Goal: Information Seeking & Learning: Learn about a topic

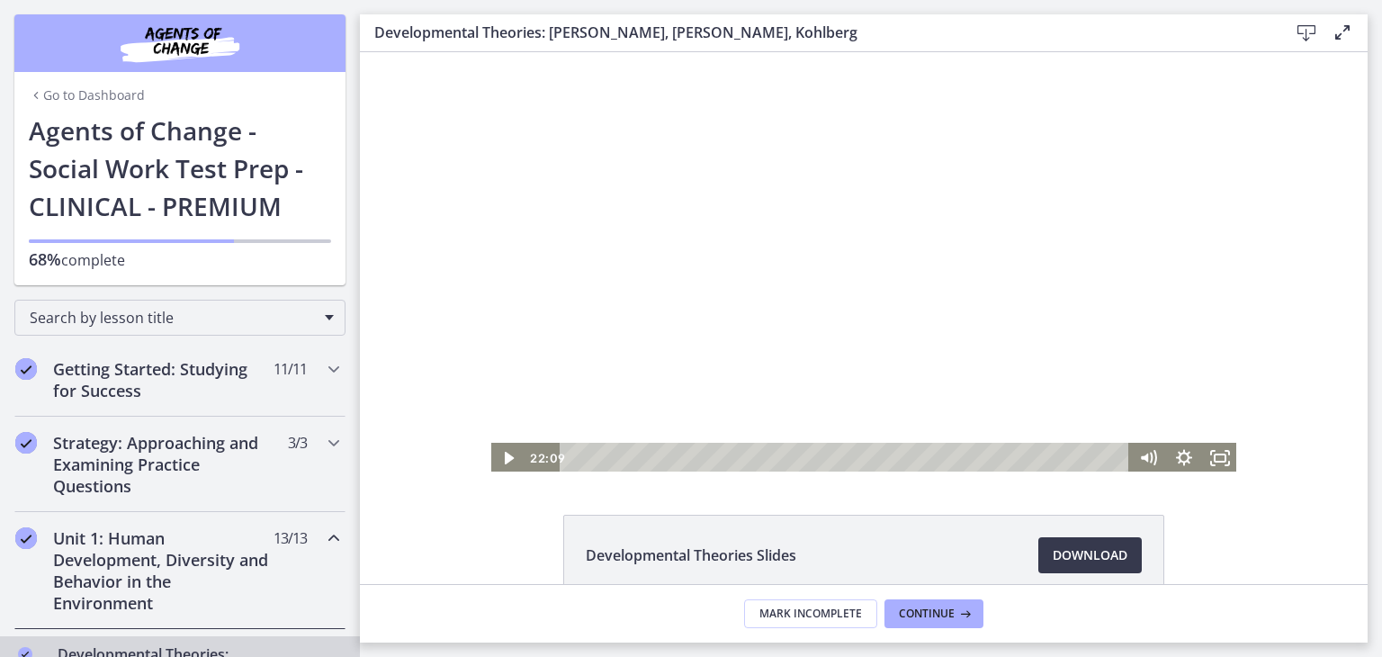
scroll to position [403, 0]
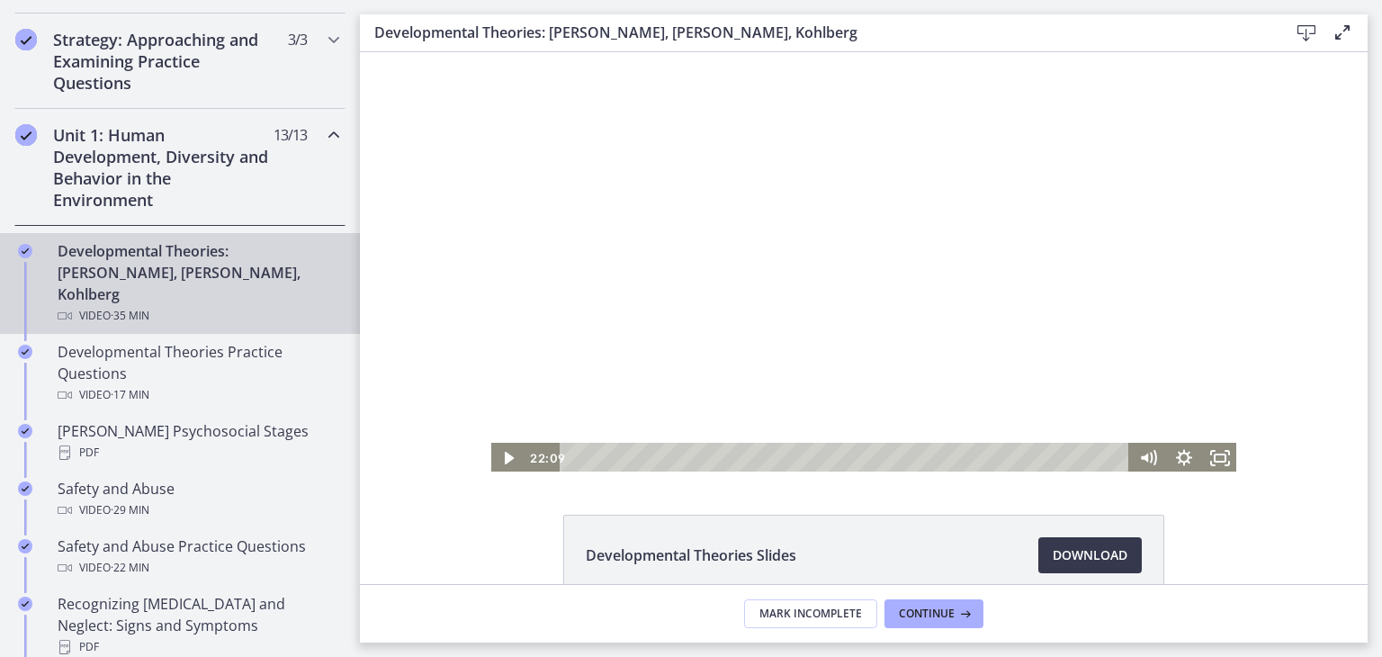
click at [736, 320] on div at bounding box center [864, 262] width 749 height 421
click at [903, 460] on div "21:21" at bounding box center [847, 458] width 548 height 31
click at [883, 462] on div "20:06" at bounding box center [847, 458] width 548 height 31
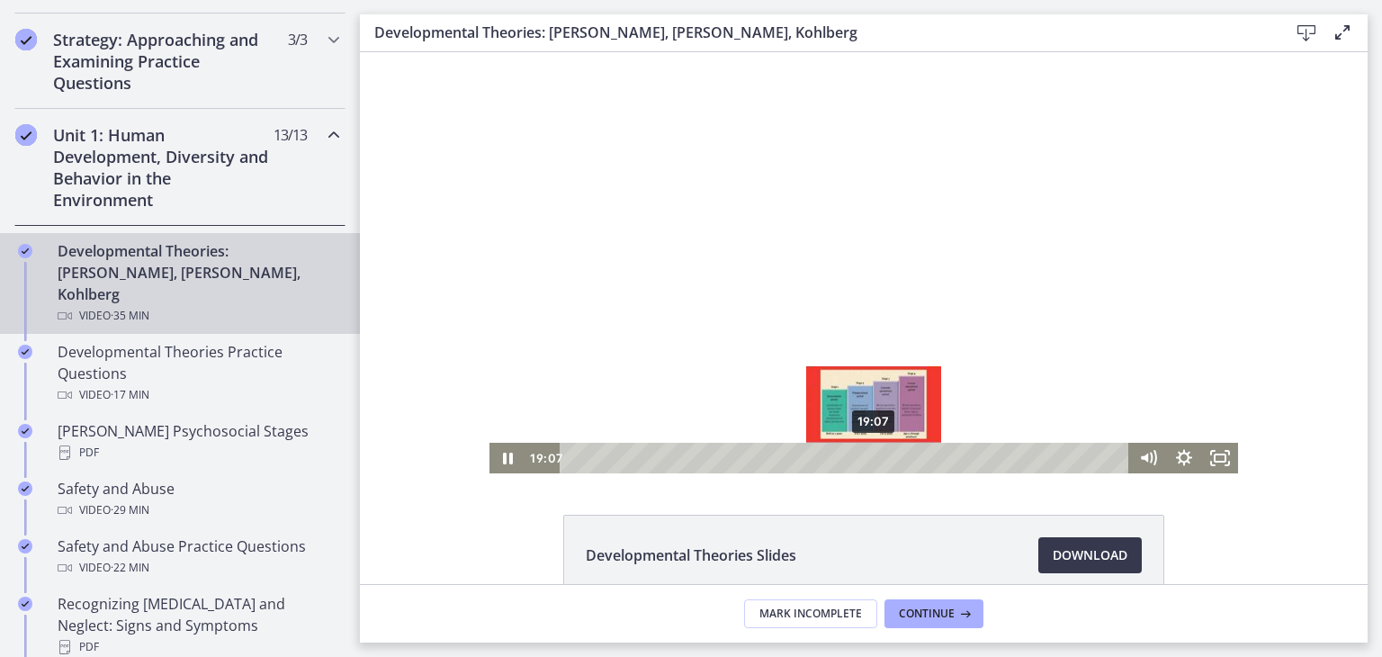
click at [868, 458] on div "19:07" at bounding box center [847, 458] width 548 height 31
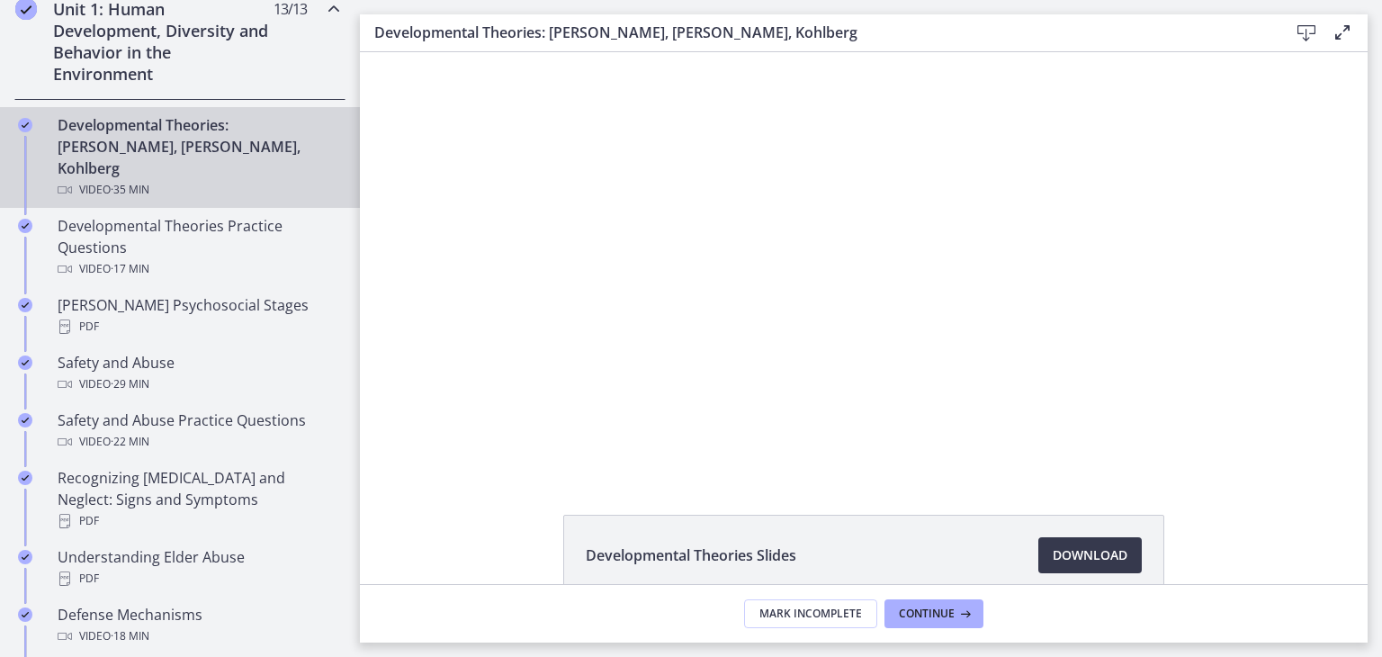
scroll to position [545, 0]
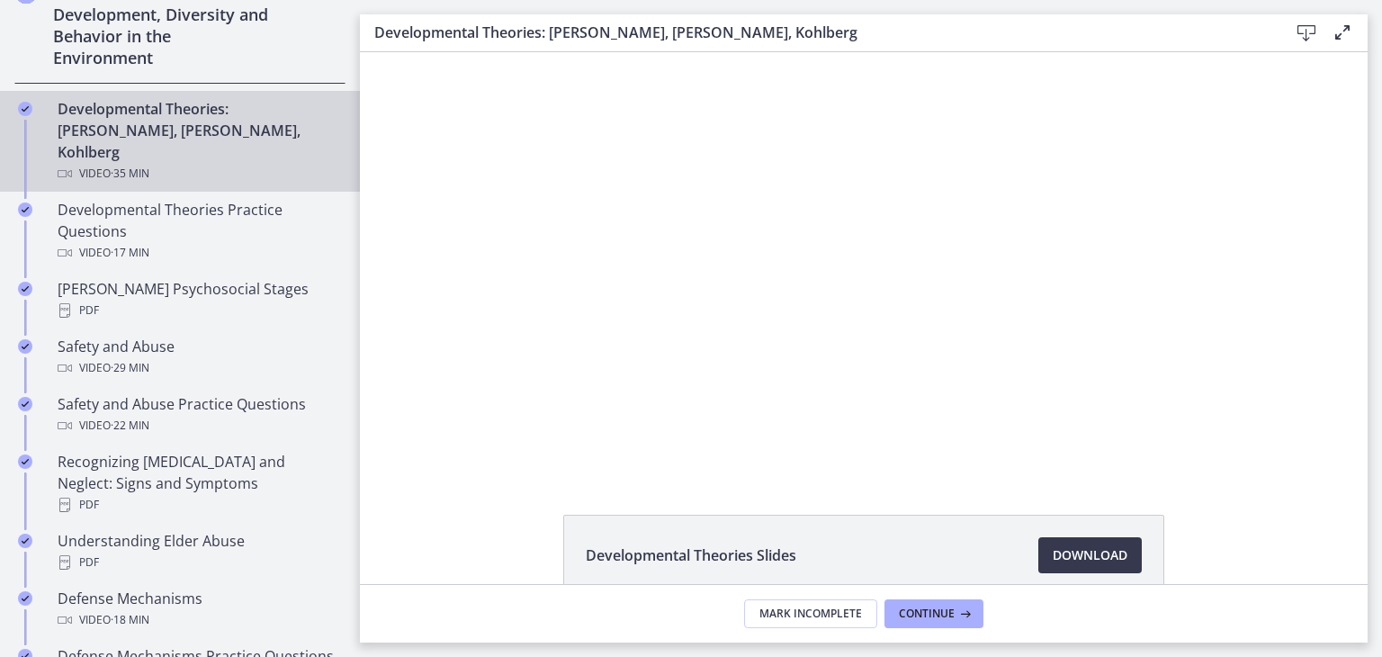
drag, startPoint x: 356, startPoint y: 188, endPoint x: 0, endPoint y: 172, distance: 356.8
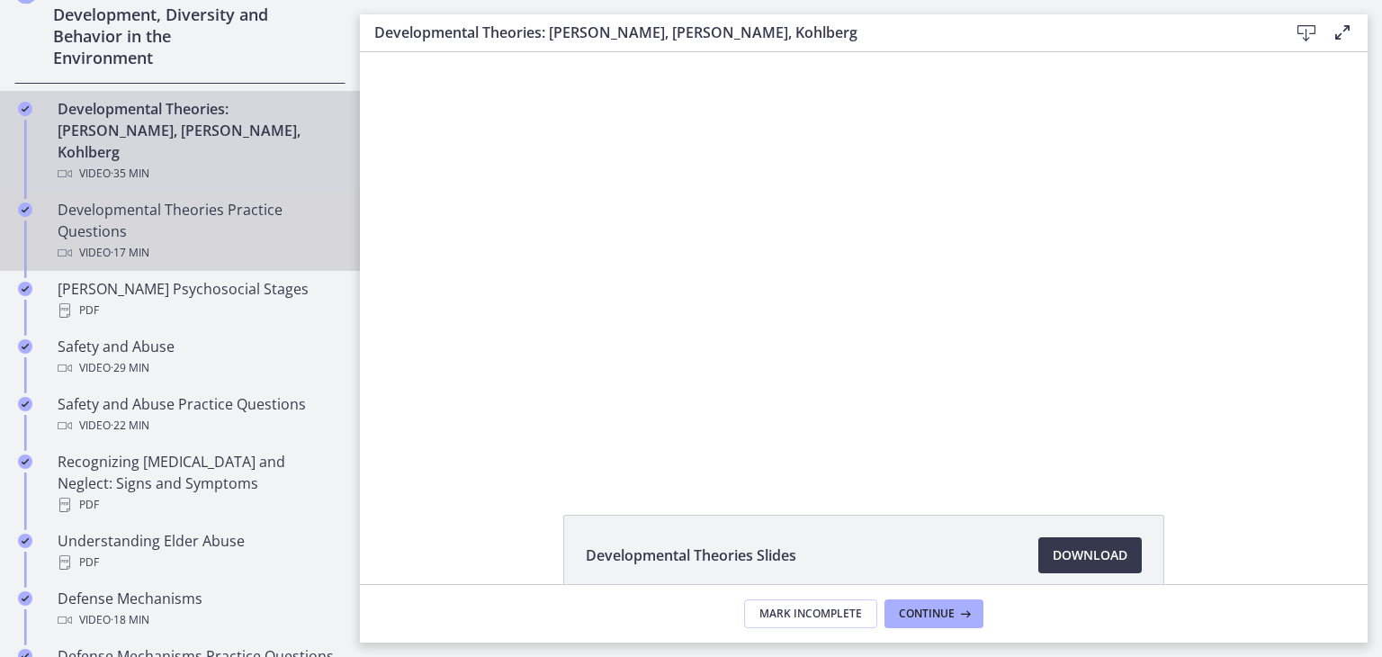
click at [80, 242] on div "Video · 17 min" at bounding box center [198, 253] width 281 height 22
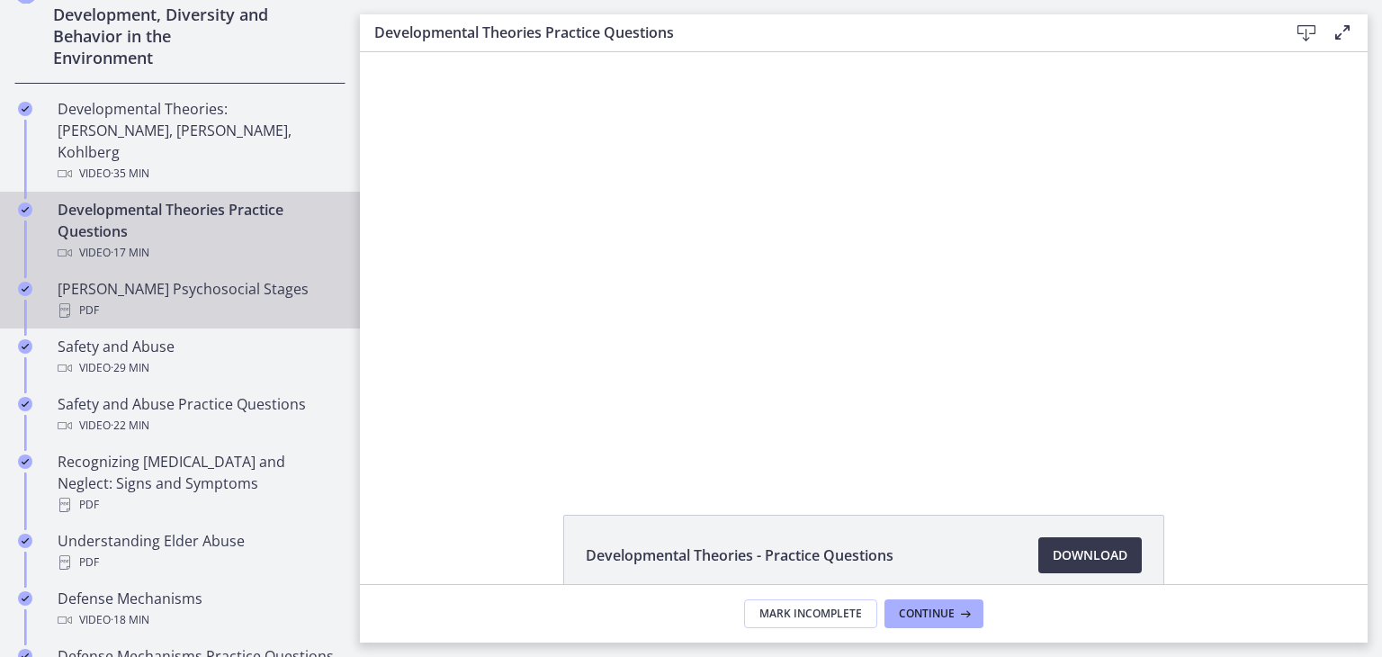
click at [196, 300] on div "PDF" at bounding box center [198, 311] width 281 height 22
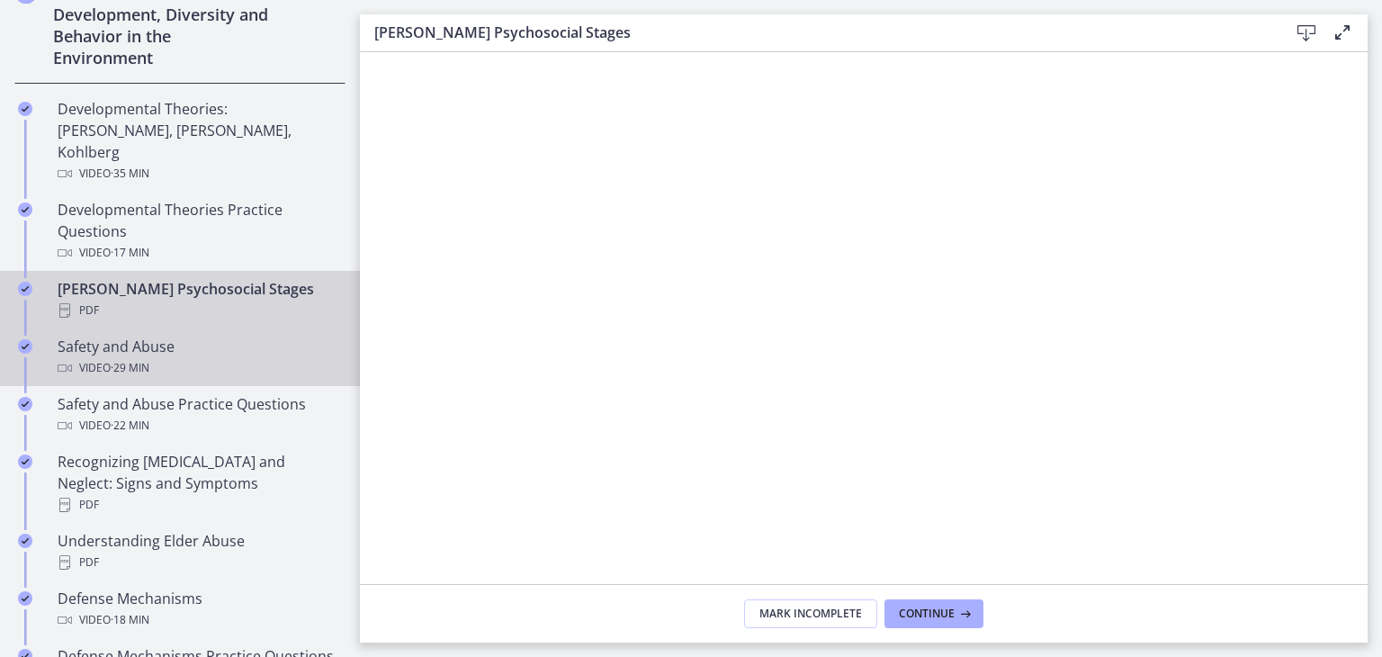
click at [200, 357] on link "Safety and Abuse Video · 29 min" at bounding box center [180, 357] width 360 height 58
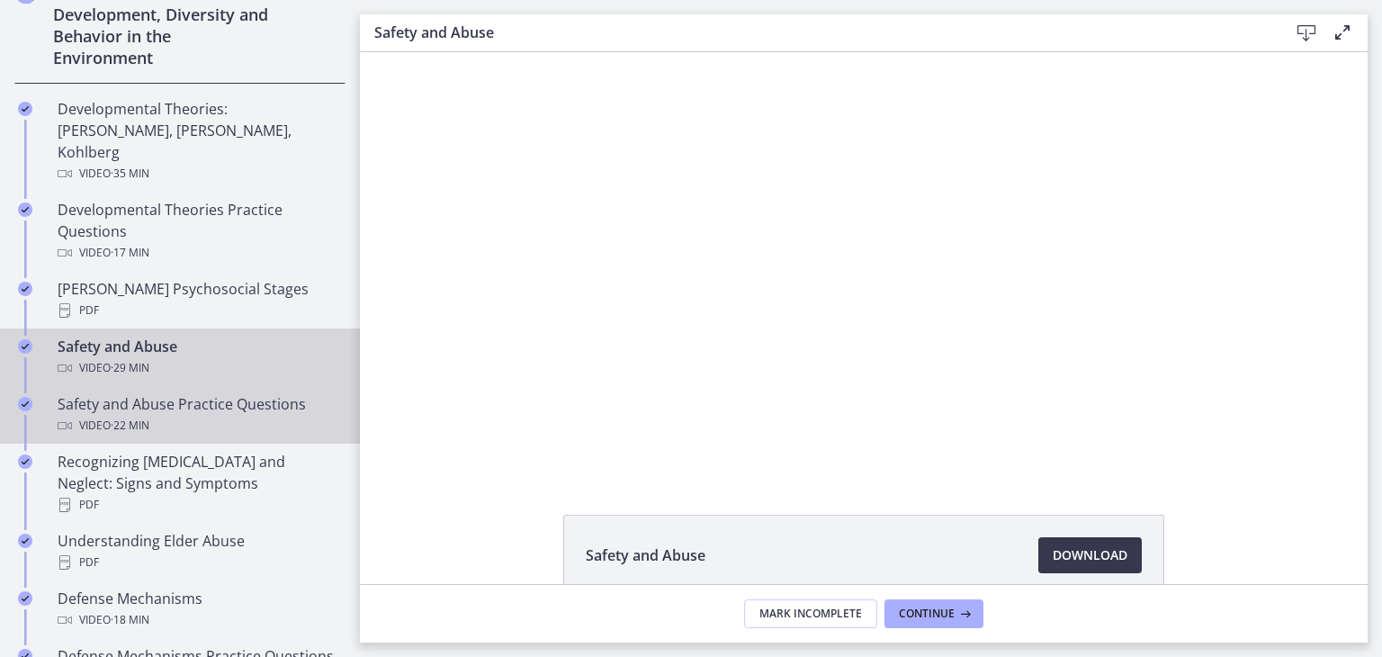
click at [272, 386] on link "Safety and Abuse Practice Questions Video · 22 min" at bounding box center [180, 415] width 360 height 58
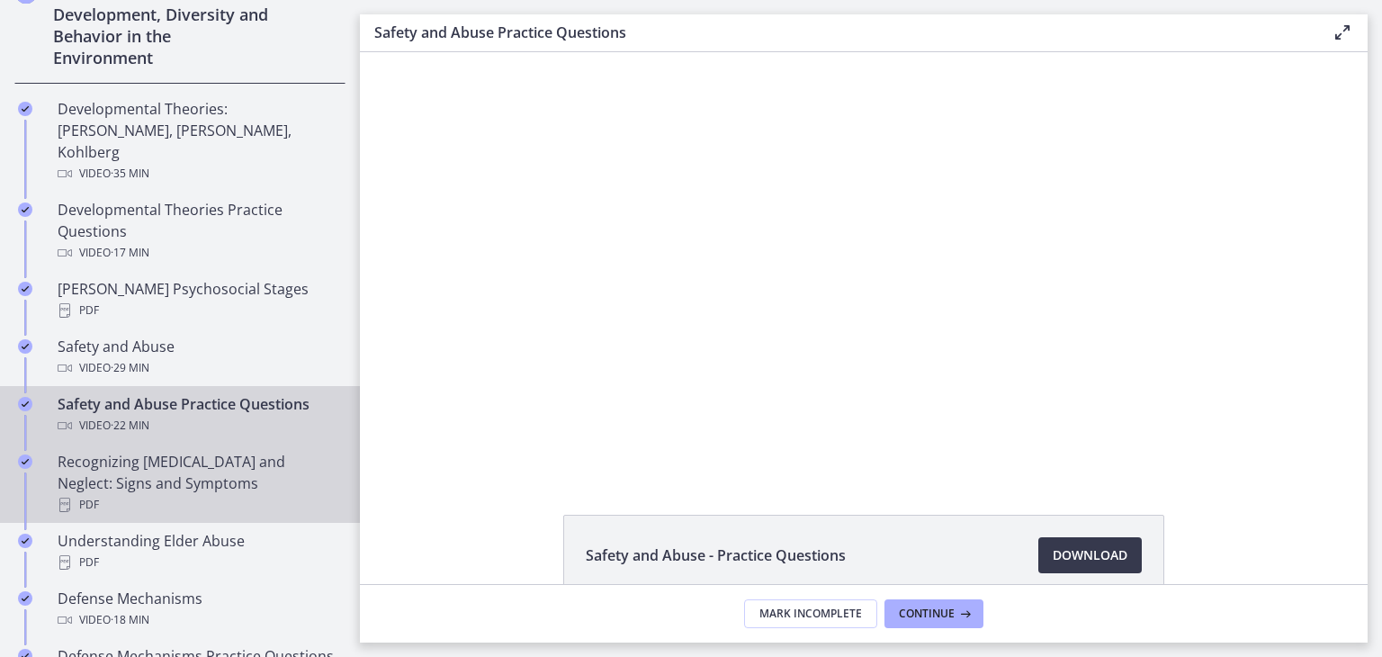
click at [313, 451] on div "Recognizing [MEDICAL_DATA] and Neglect: Signs and Symptoms PDF" at bounding box center [198, 483] width 281 height 65
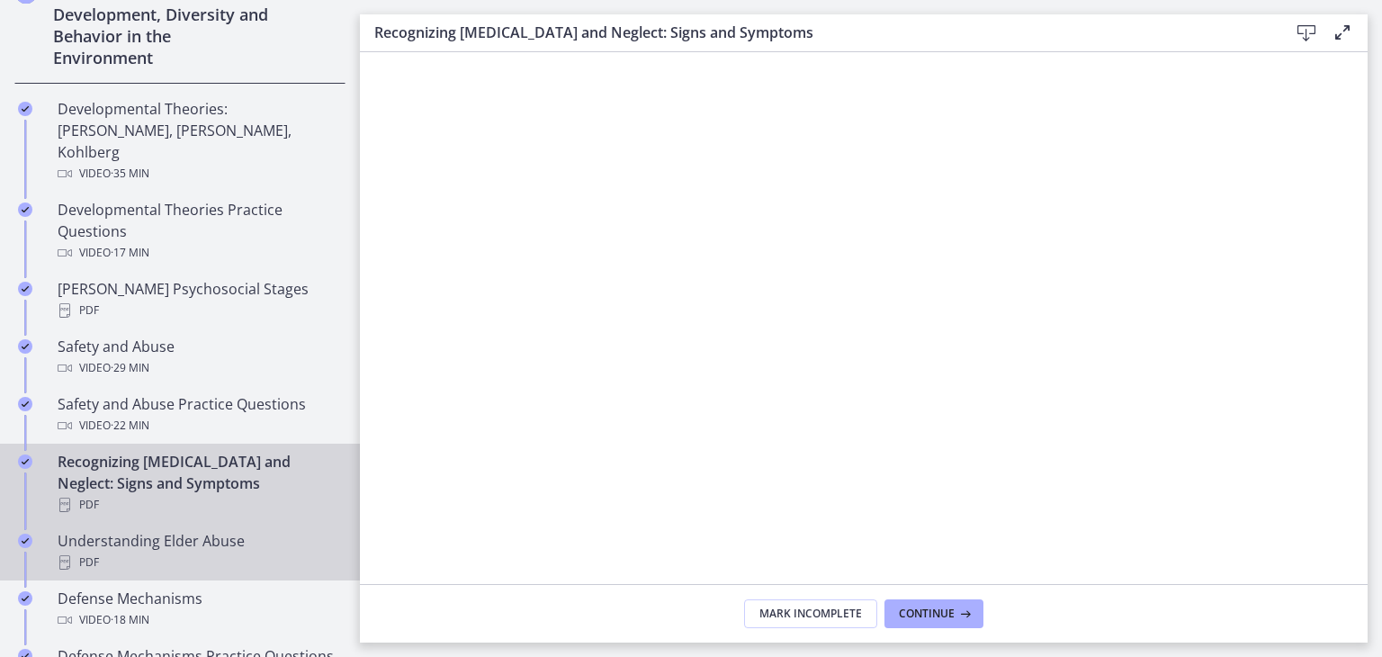
click at [252, 530] on div "Understanding Elder Abuse PDF" at bounding box center [198, 551] width 281 height 43
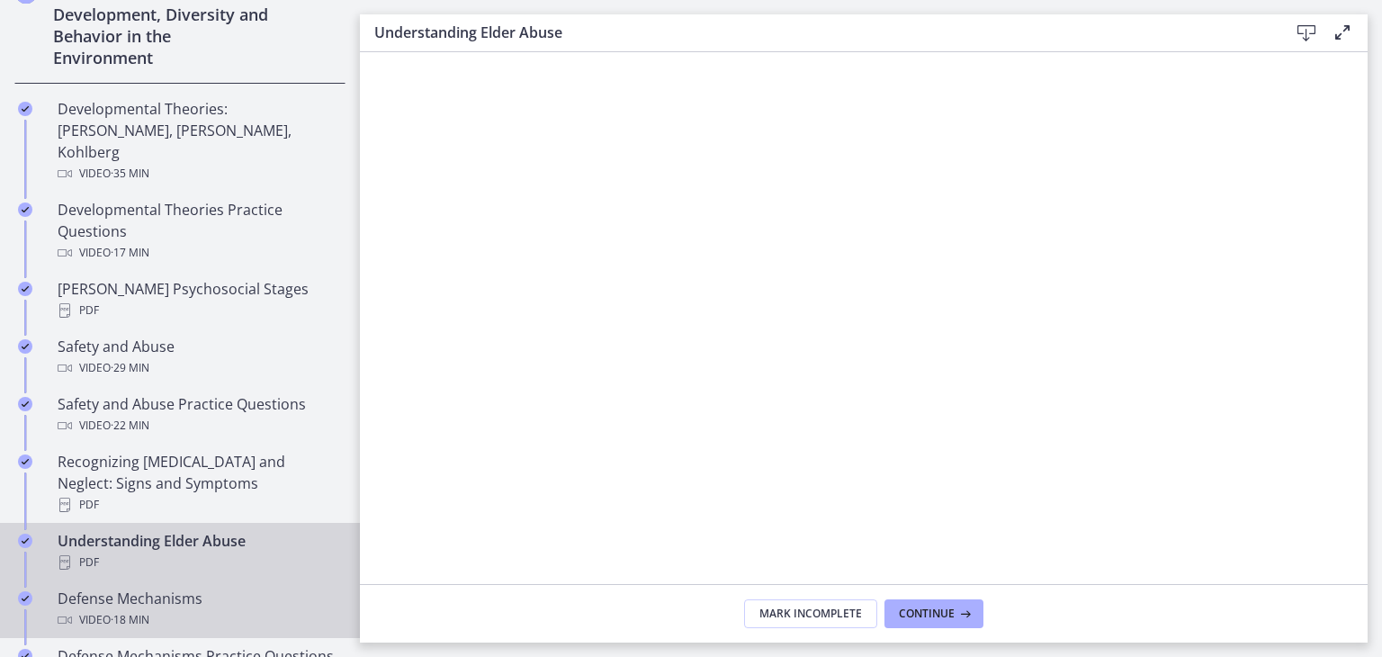
click at [227, 588] on div "Defense Mechanisms Video · 18 min" at bounding box center [198, 609] width 281 height 43
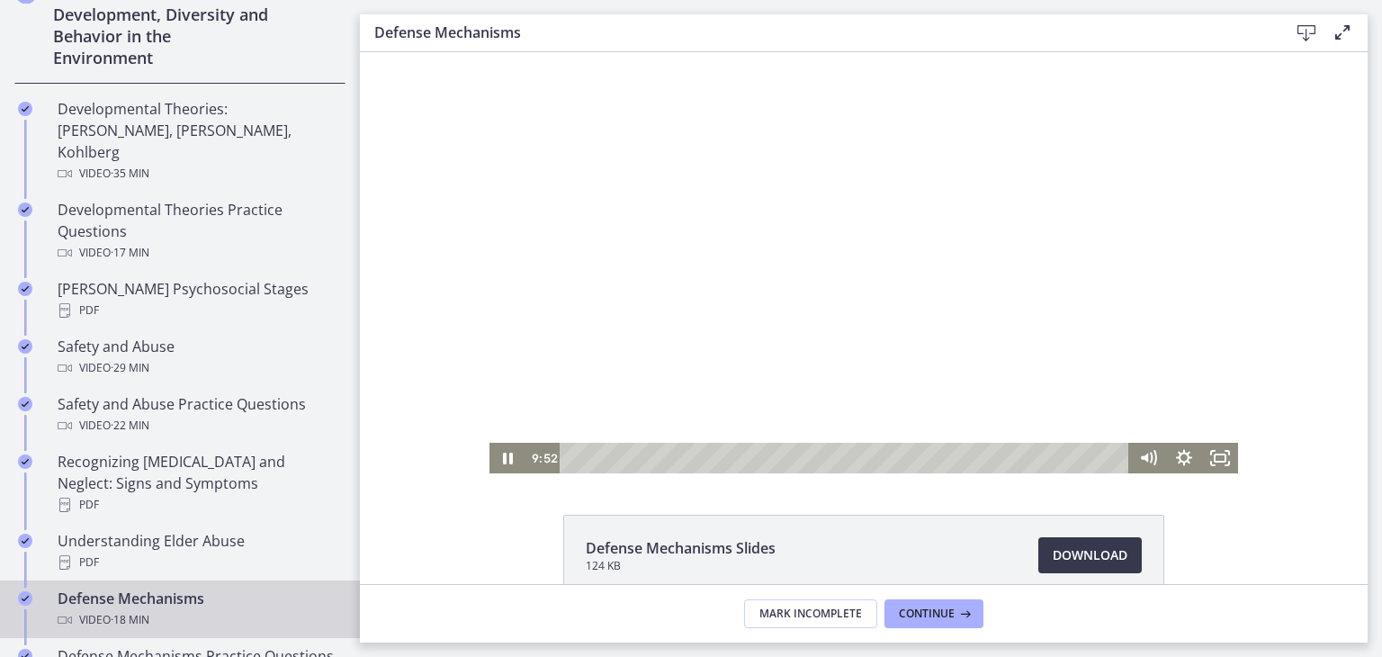
click at [712, 230] on div at bounding box center [864, 262] width 749 height 421
